Goal: Task Accomplishment & Management: Use online tool/utility

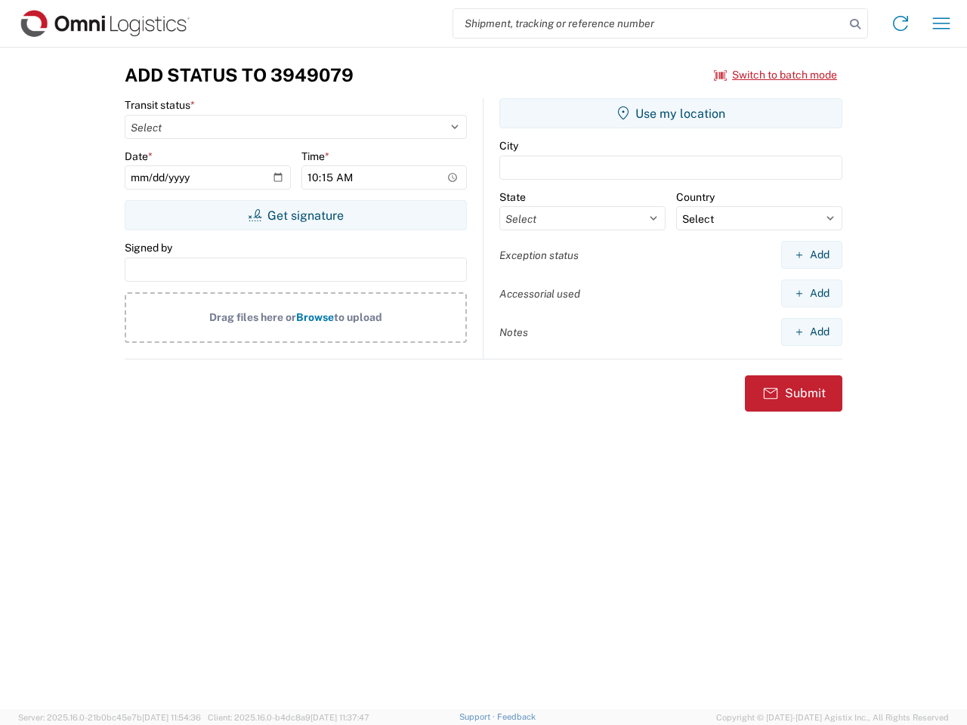
click at [649, 23] on input "search" at bounding box center [648, 23] width 391 height 29
click at [855, 24] on icon at bounding box center [854, 24] width 21 height 21
click at [900, 23] on icon at bounding box center [900, 23] width 24 height 24
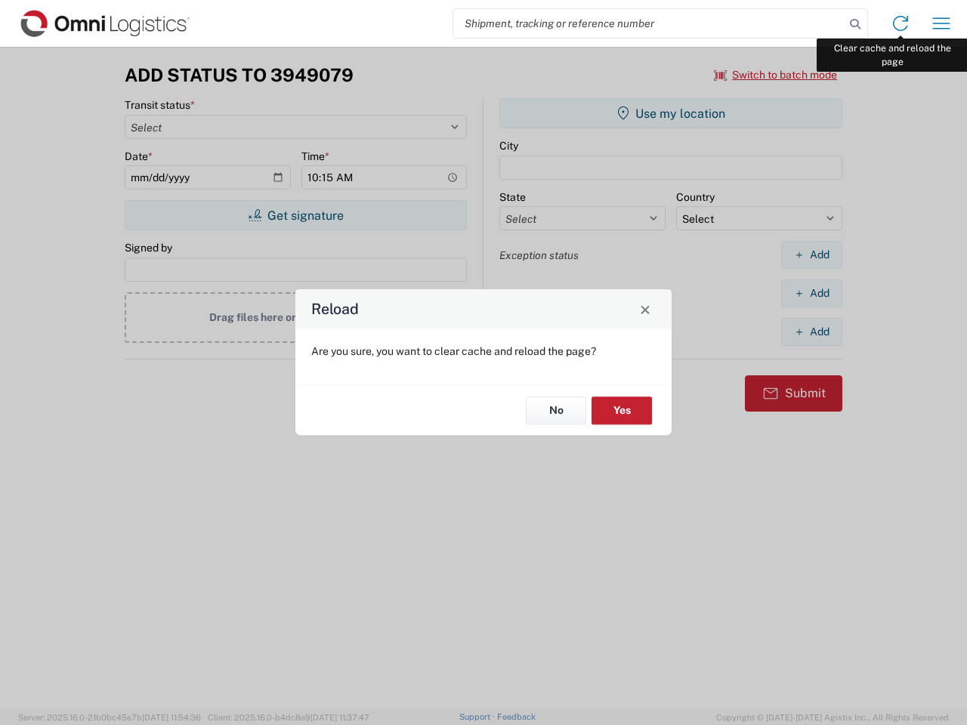
click at [941, 23] on div "Reload Are you sure, you want to clear cache and reload the page? No Yes" at bounding box center [483, 362] width 967 height 725
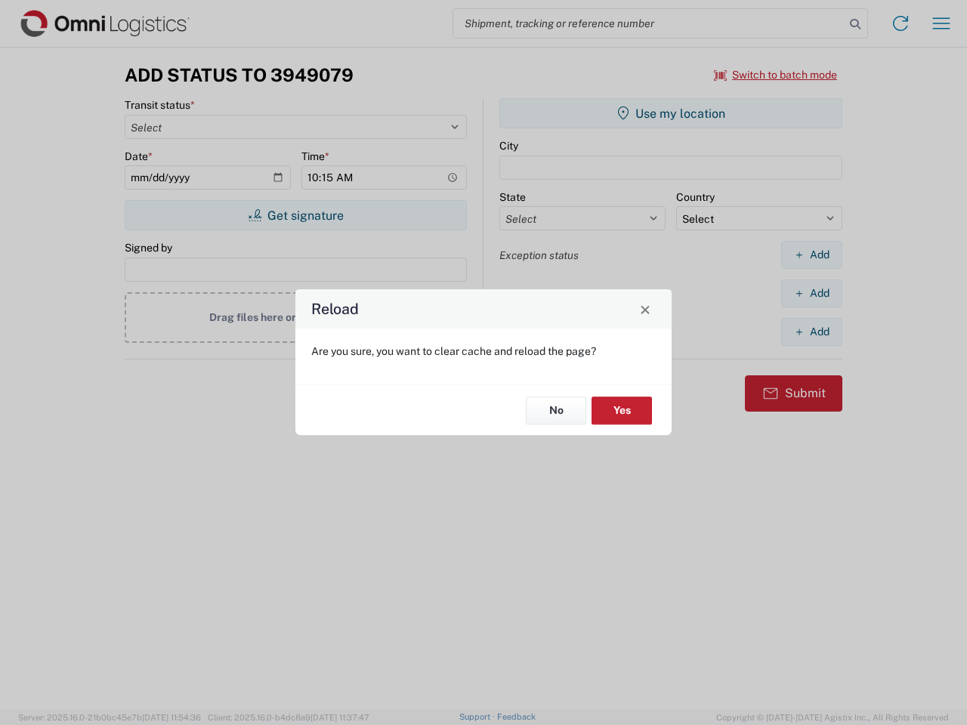
click at [776, 75] on div "Reload Are you sure, you want to clear cache and reload the page? No Yes" at bounding box center [483, 362] width 967 height 725
click at [295, 215] on div "Reload Are you sure, you want to clear cache and reload the page? No Yes" at bounding box center [483, 362] width 967 height 725
click at [671, 113] on div "Reload Are you sure, you want to clear cache and reload the page? No Yes" at bounding box center [483, 362] width 967 height 725
click at [811, 255] on div "Reload Are you sure, you want to clear cache and reload the page? No Yes" at bounding box center [483, 362] width 967 height 725
click at [811, 293] on div "Reload Are you sure, you want to clear cache and reload the page? No Yes" at bounding box center [483, 362] width 967 height 725
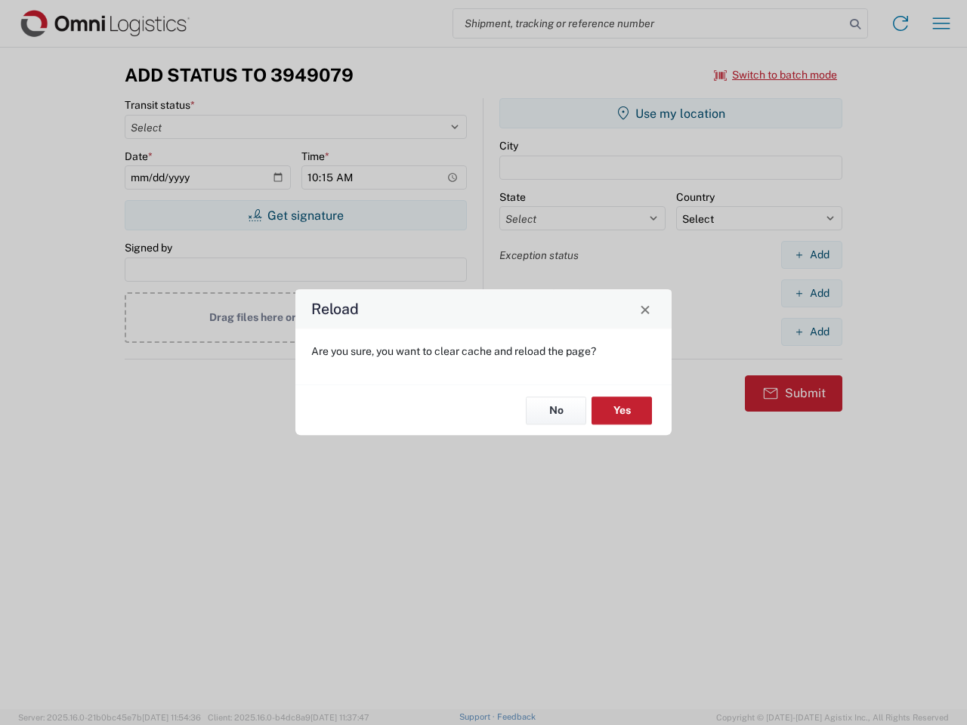
click at [811, 332] on div "Reload Are you sure, you want to clear cache and reload the page? No Yes" at bounding box center [483, 362] width 967 height 725
